Goal: Task Accomplishment & Management: Manage account settings

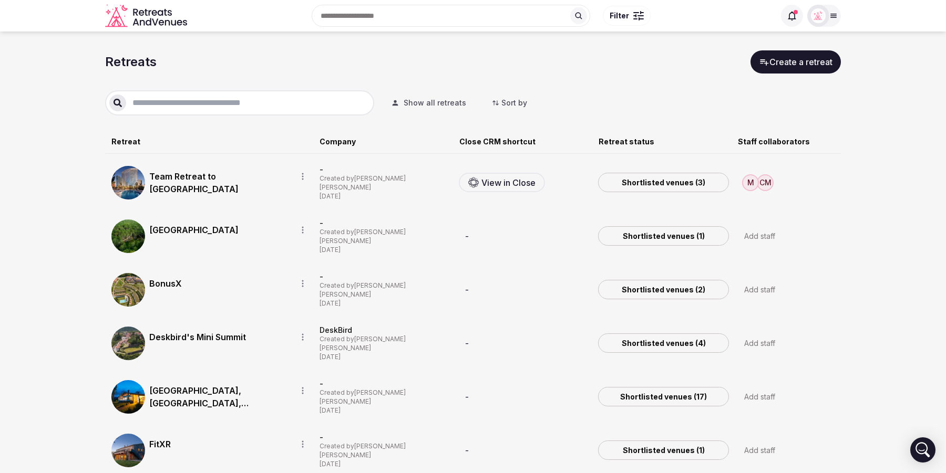
click at [788, 188] on div "CM M" at bounding box center [785, 183] width 97 height 26
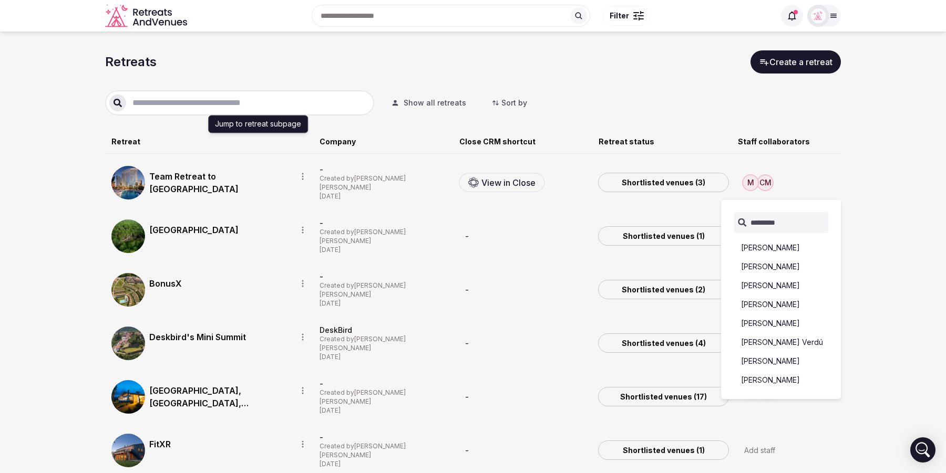
click at [303, 176] on circle "button" at bounding box center [303, 177] width 2 height 2
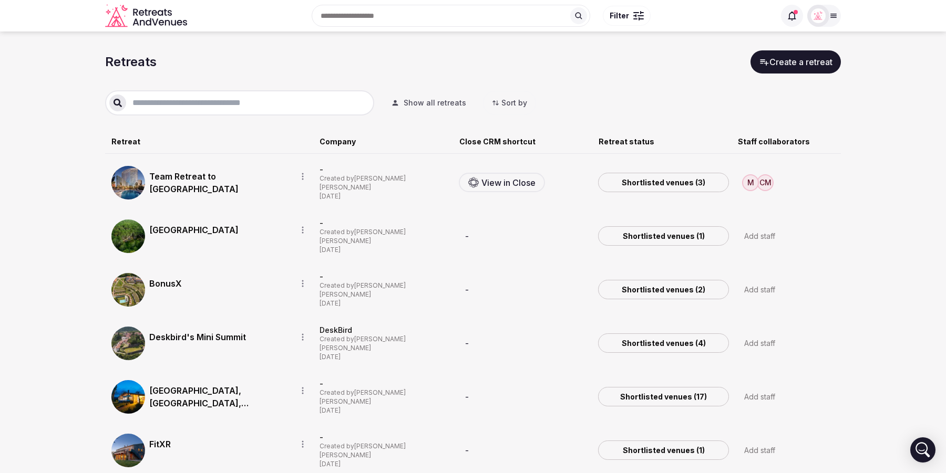
click at [830, 18] on icon at bounding box center [833, 16] width 8 height 8
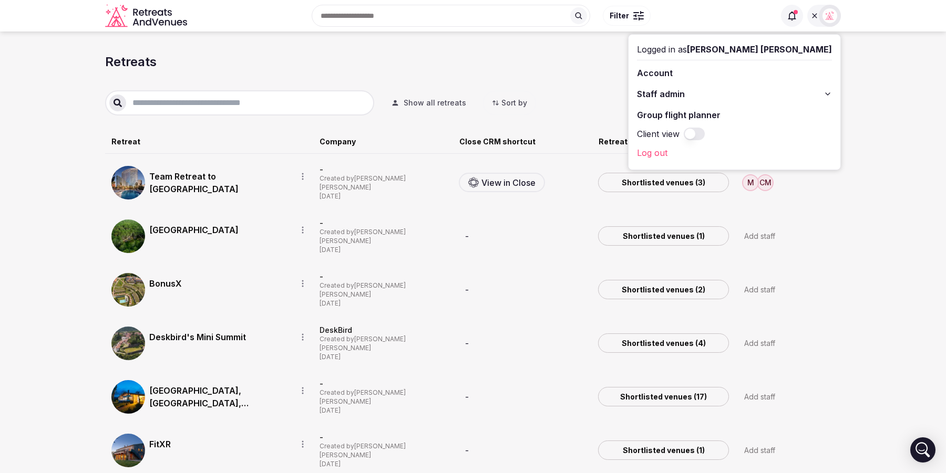
click at [831, 91] on icon at bounding box center [827, 94] width 8 height 8
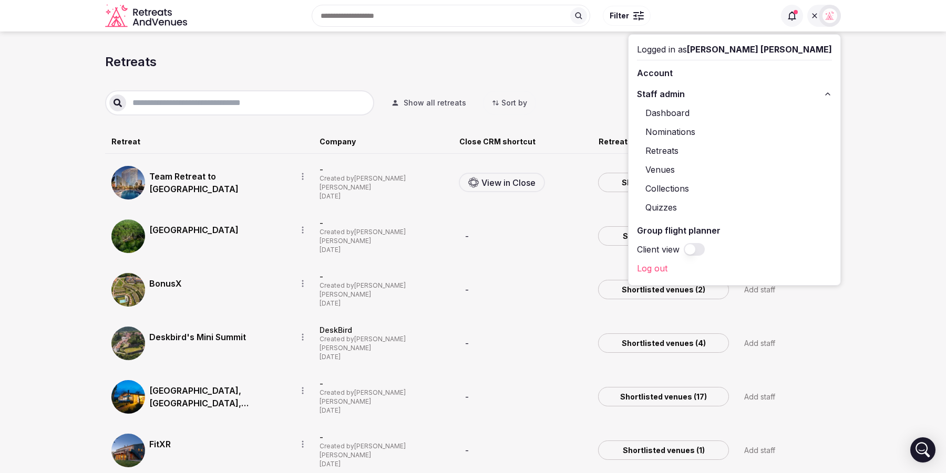
click at [759, 130] on link "Nominations" at bounding box center [734, 131] width 195 height 17
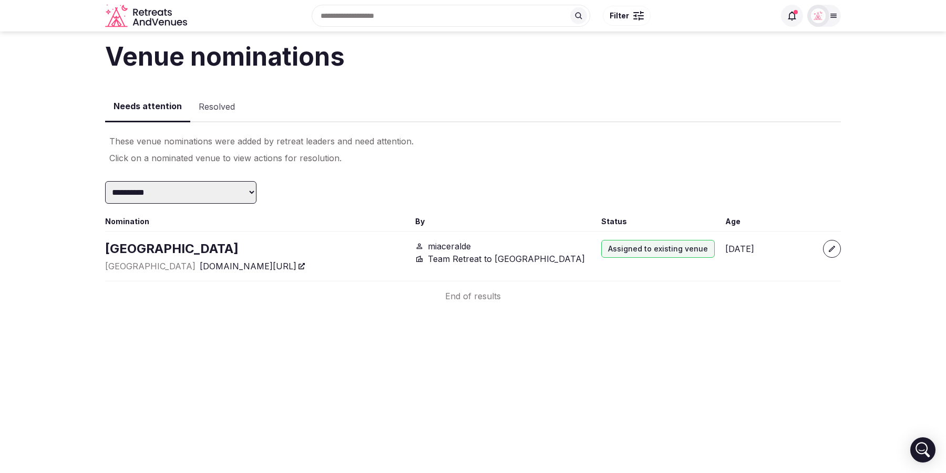
click at [211, 110] on button "Resolved" at bounding box center [216, 107] width 53 height 30
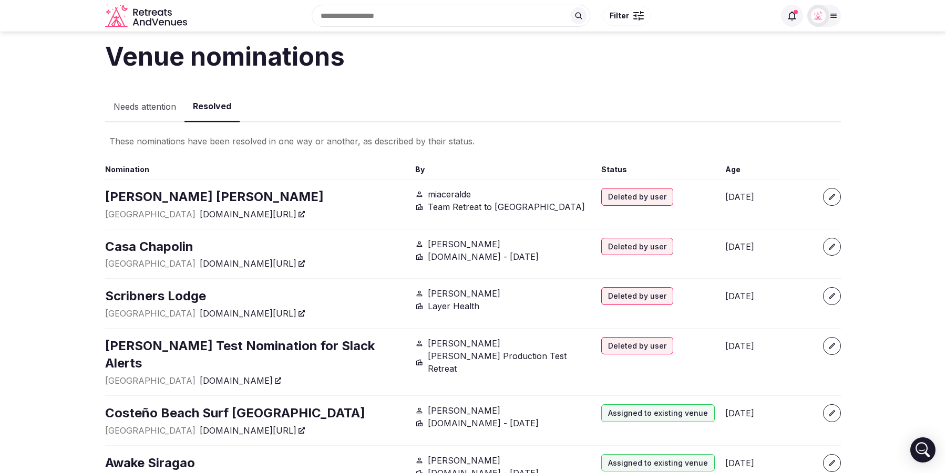
click at [158, 107] on button "Needs attention" at bounding box center [144, 107] width 79 height 30
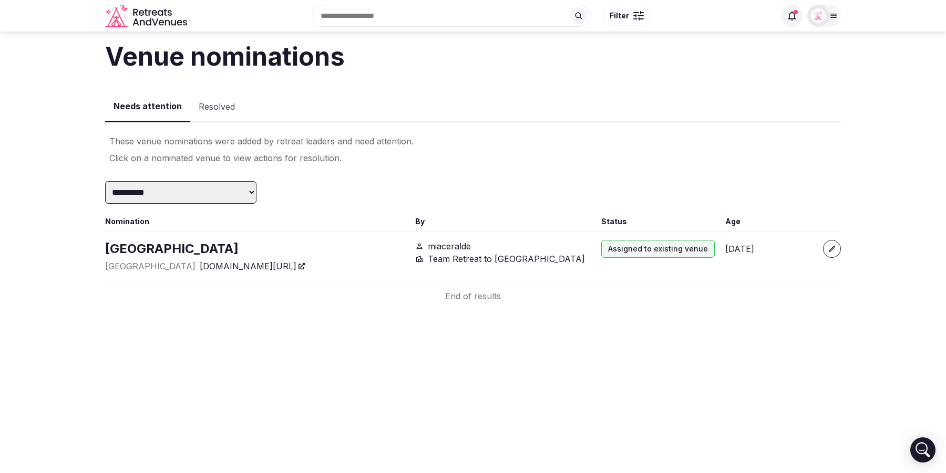
click at [219, 108] on button "Resolved" at bounding box center [216, 107] width 53 height 30
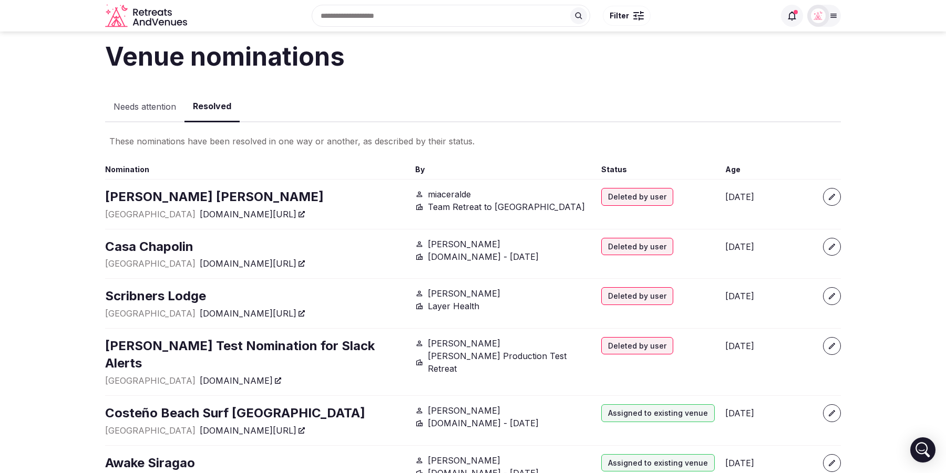
click at [136, 108] on button "Needs attention" at bounding box center [144, 107] width 79 height 30
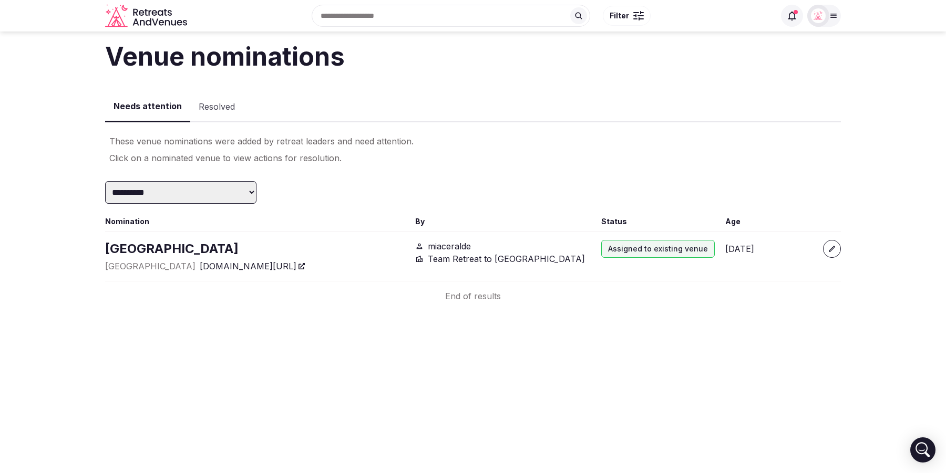
click at [214, 109] on button "Resolved" at bounding box center [216, 107] width 53 height 30
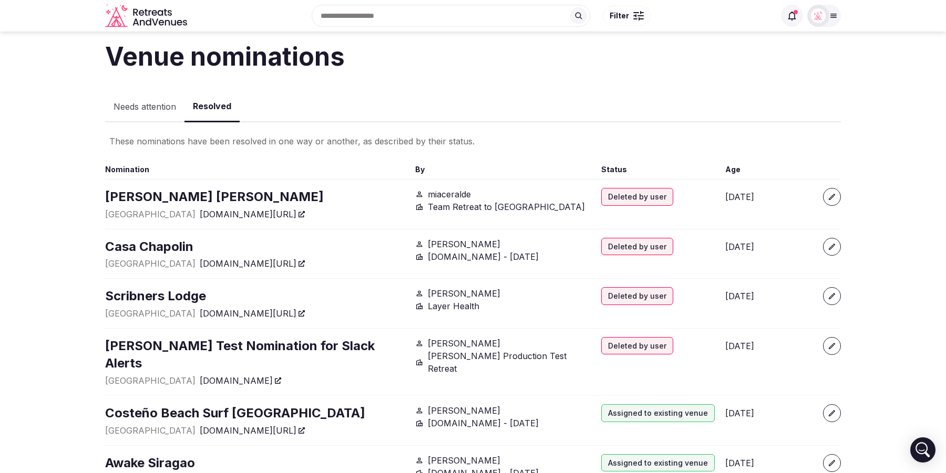
click at [159, 107] on button "Needs attention" at bounding box center [144, 107] width 79 height 30
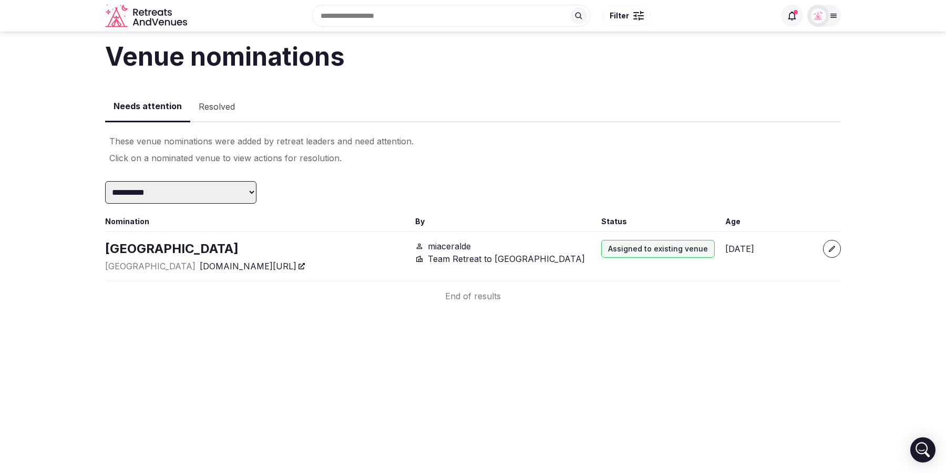
click at [85, 132] on section "**********" at bounding box center [473, 167] width 946 height 271
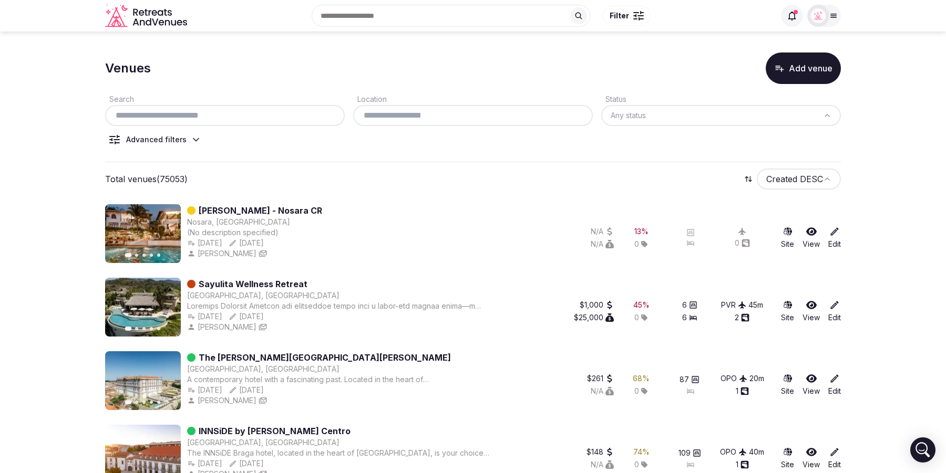
click at [192, 141] on icon at bounding box center [196, 140] width 11 height 11
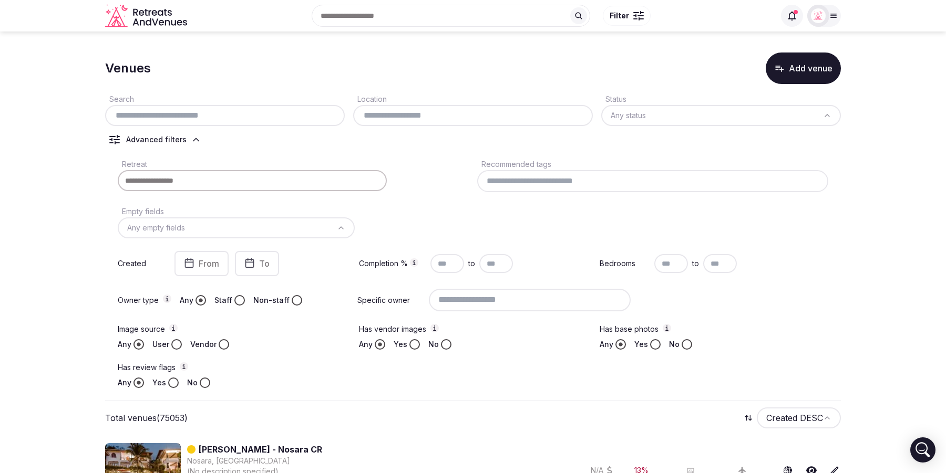
click at [192, 141] on icon at bounding box center [196, 140] width 11 height 11
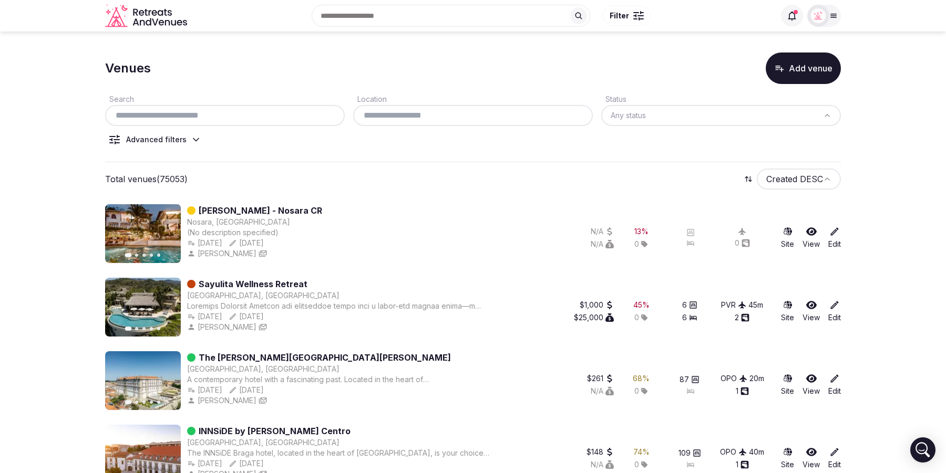
click at [180, 141] on div "Advanced filters" at bounding box center [156, 140] width 60 height 11
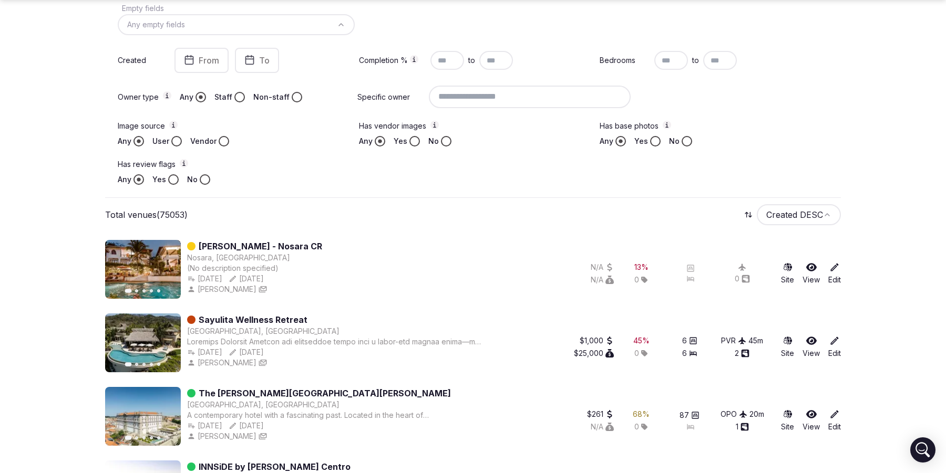
scroll to position [258, 0]
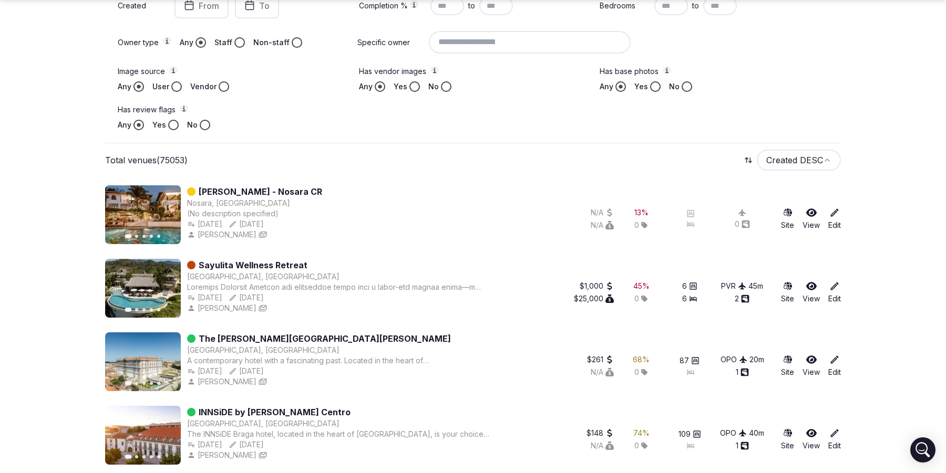
click at [836, 218] on link "Edit" at bounding box center [834, 219] width 13 height 23
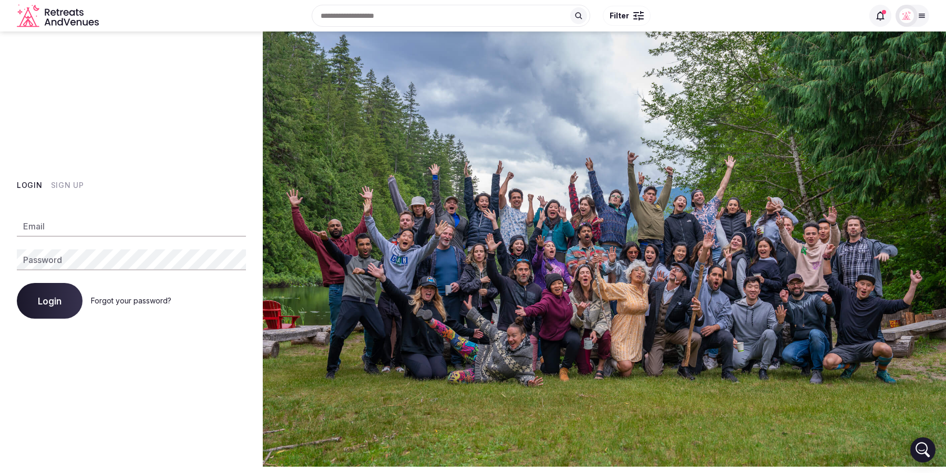
type input "**********"
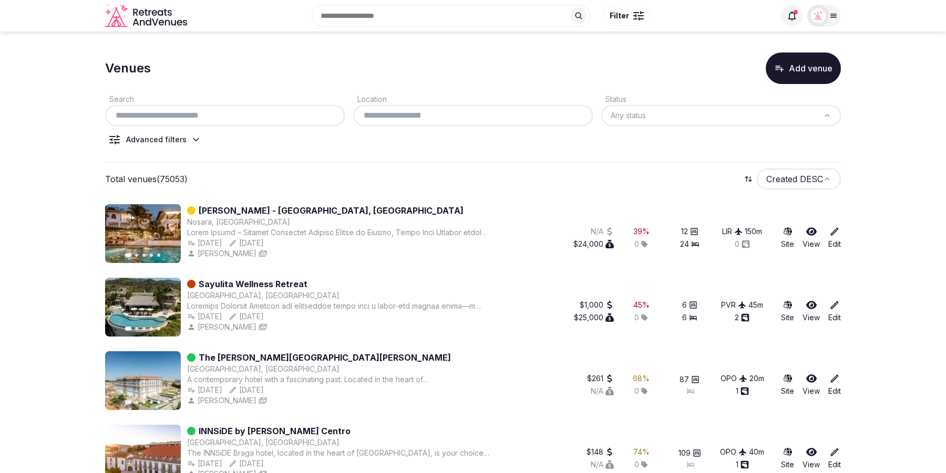
click at [833, 232] on icon at bounding box center [834, 231] width 11 height 11
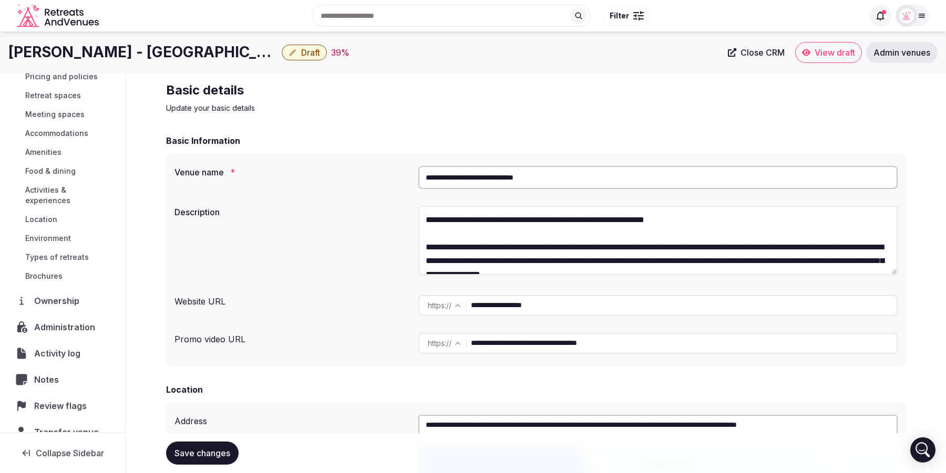
scroll to position [87, 0]
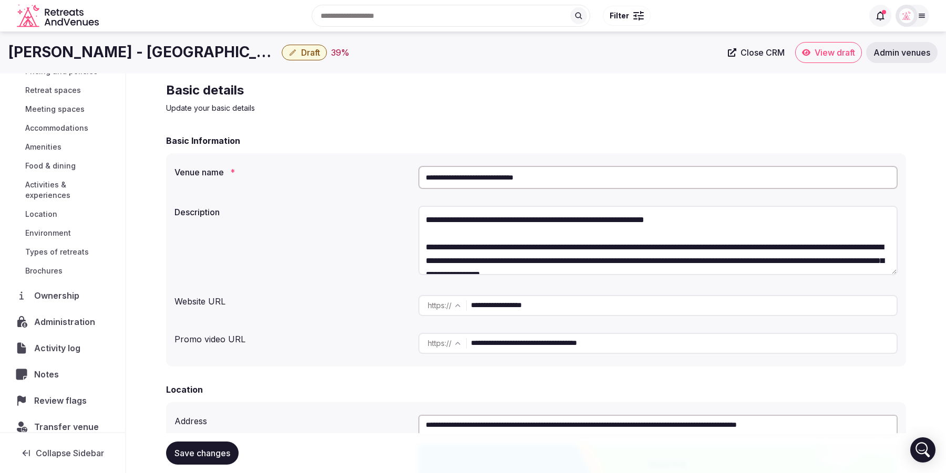
click at [59, 395] on span "Review flags" at bounding box center [62, 401] width 57 height 13
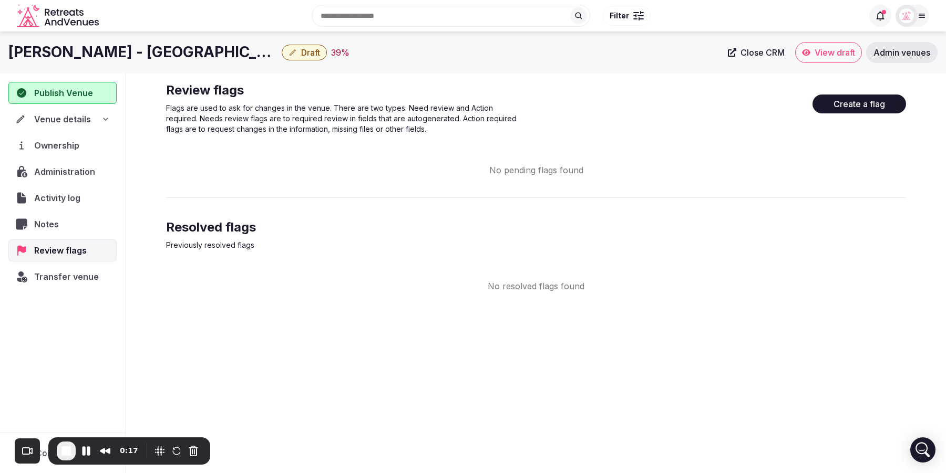
click at [858, 107] on button "Create a flag" at bounding box center [859, 104] width 94 height 19
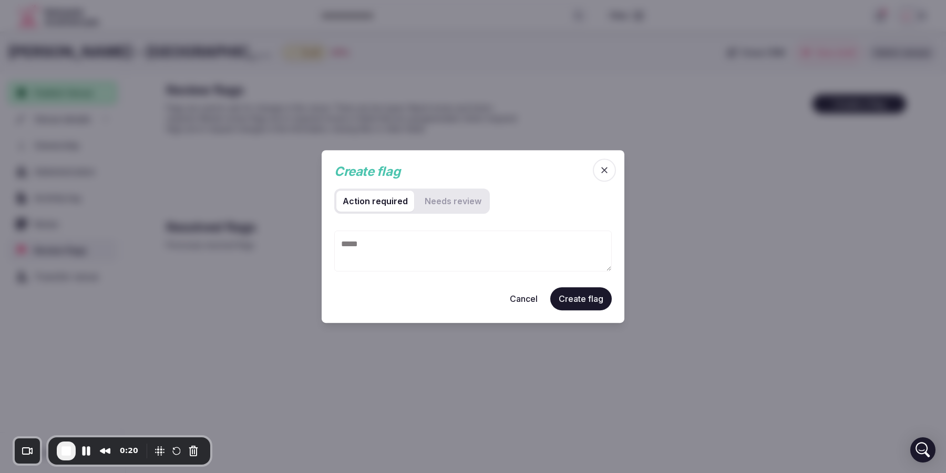
click at [447, 203] on review "Needs review" at bounding box center [452, 201] width 69 height 21
click at [385, 202] on required "Action required" at bounding box center [375, 201] width 78 height 21
click at [601, 171] on icon "button" at bounding box center [604, 170] width 11 height 11
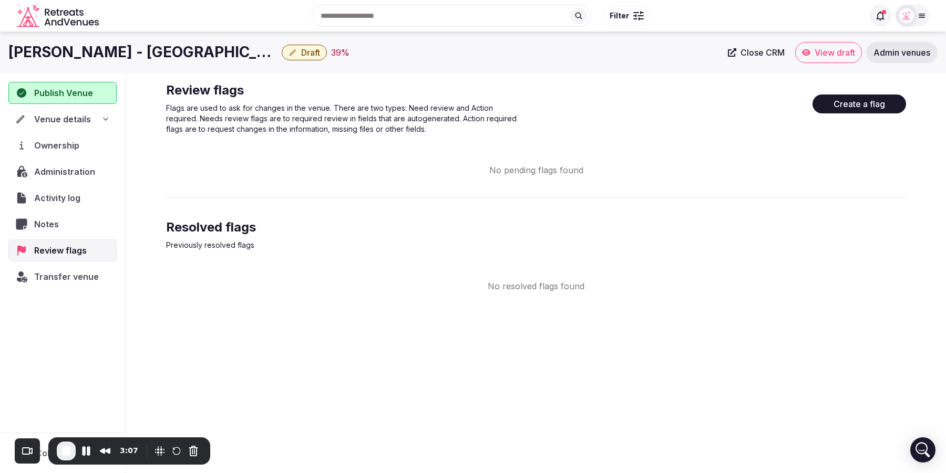
click at [878, 18] on icon at bounding box center [881, 16] width 8 height 9
